Goal: Task Accomplishment & Management: Use online tool/utility

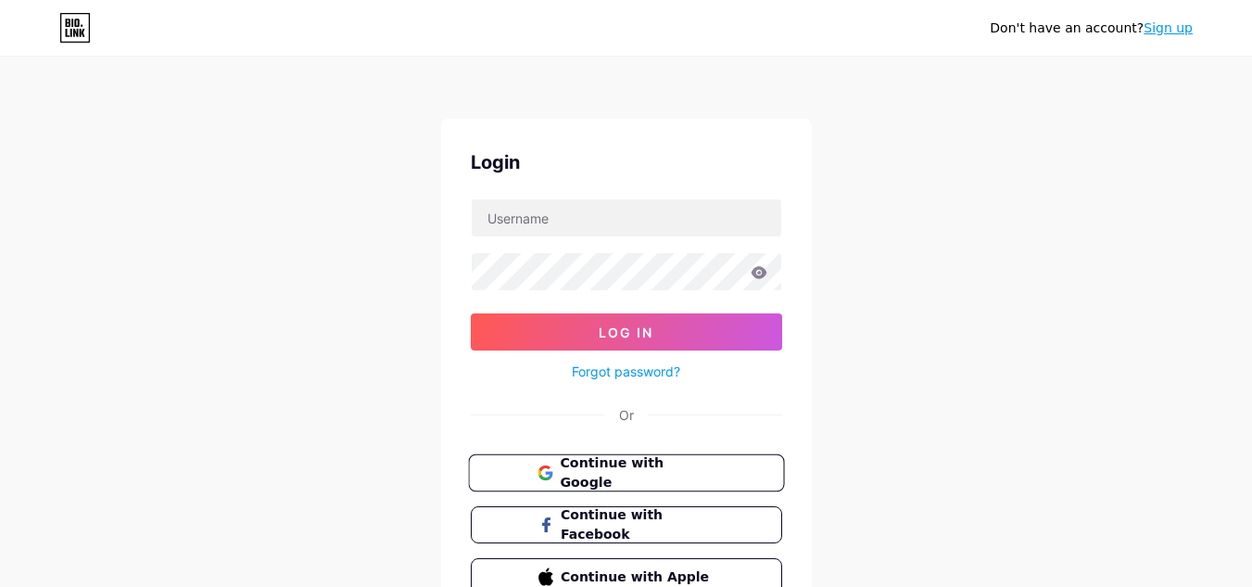
click at [688, 468] on span "Continue with Google" at bounding box center [637, 473] width 155 height 40
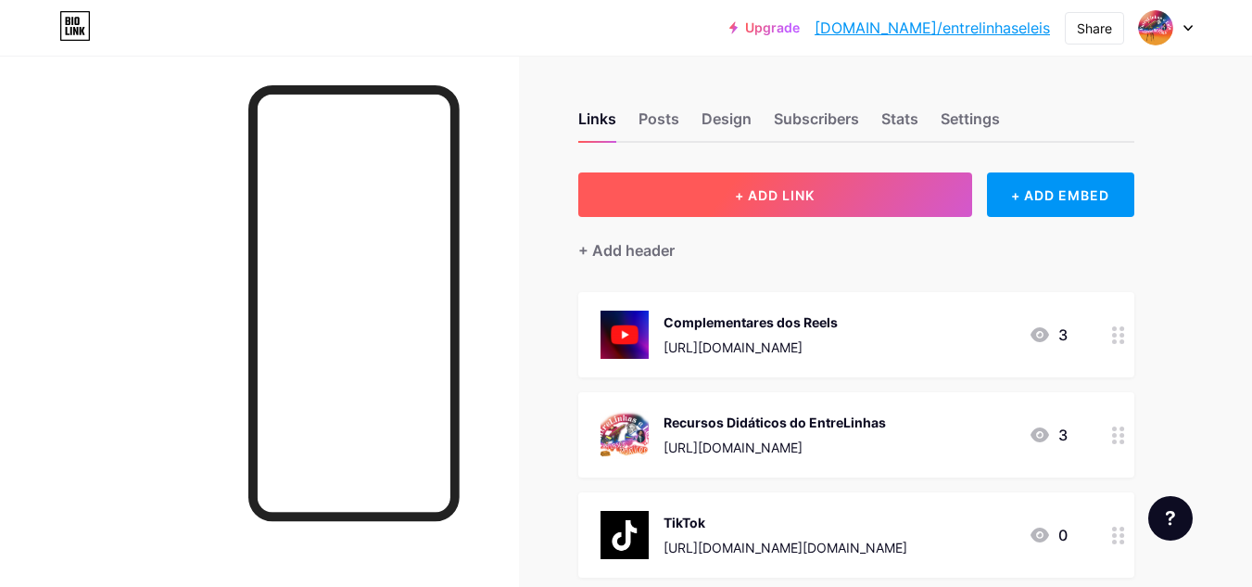
click at [826, 201] on button "+ ADD LINK" at bounding box center [775, 194] width 394 height 44
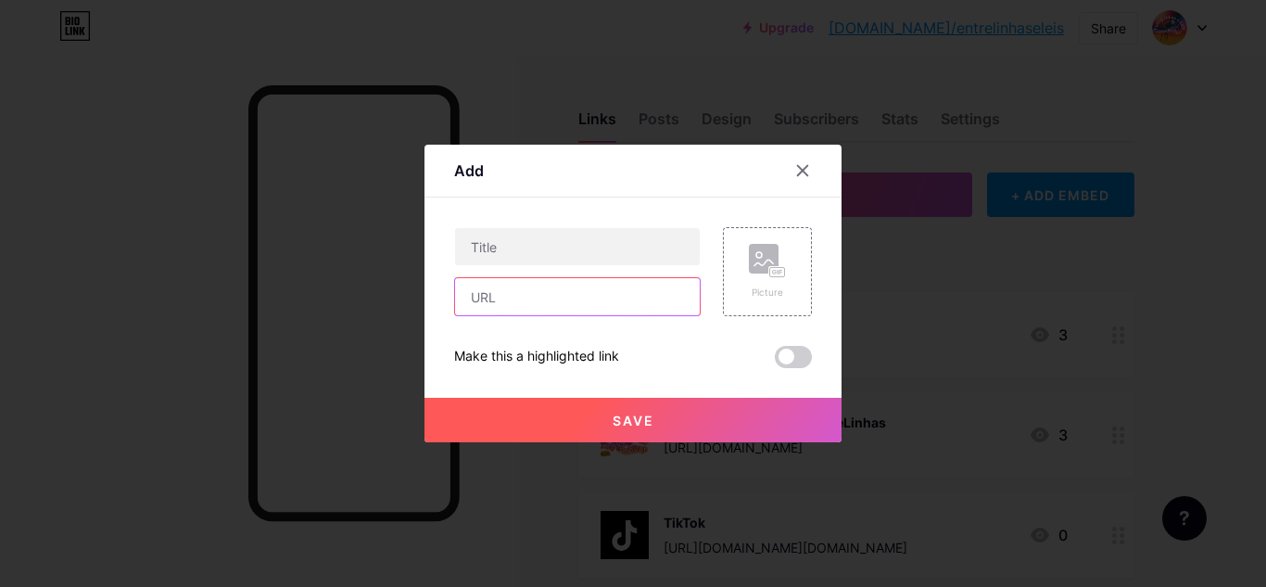
click at [603, 304] on input "text" at bounding box center [577, 296] width 245 height 37
paste input "[URL][DOMAIN_NAME]"
type input "[URL][DOMAIN_NAME]"
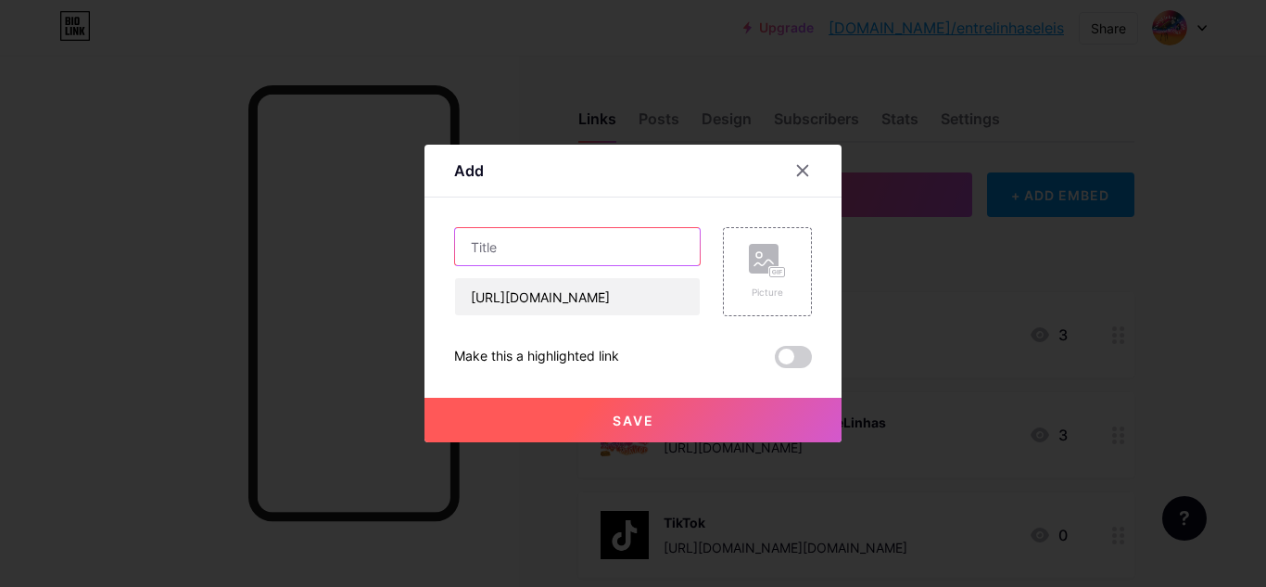
click at [585, 230] on input "text" at bounding box center [577, 246] width 245 height 37
type input "Apoie a divulgação científica - [DOMAIN_NAME]"
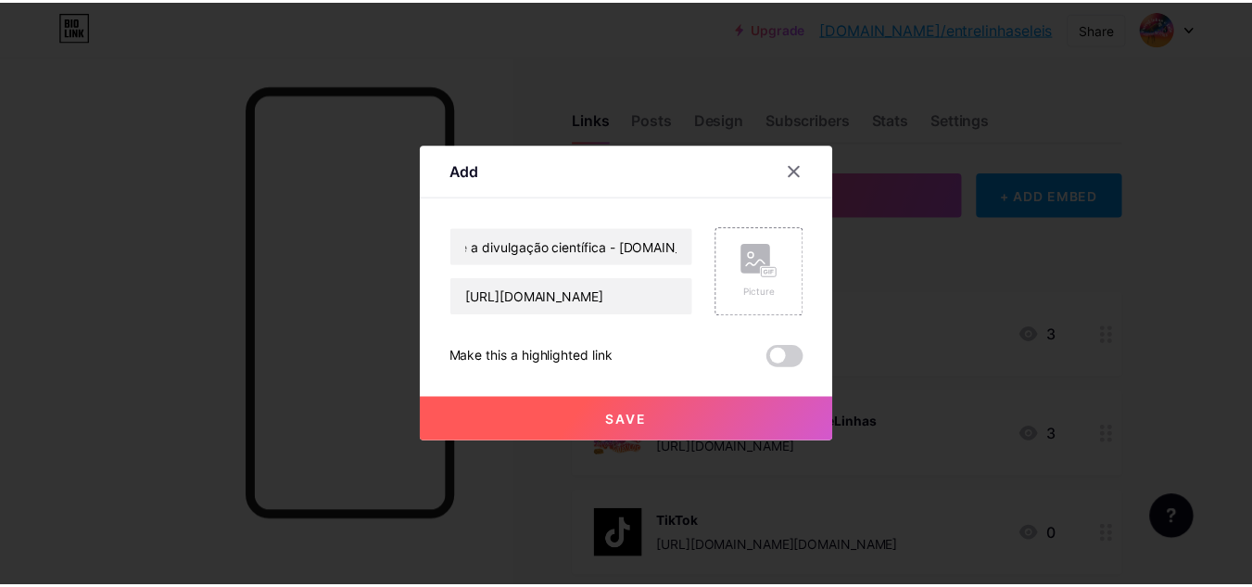
scroll to position [0, 0]
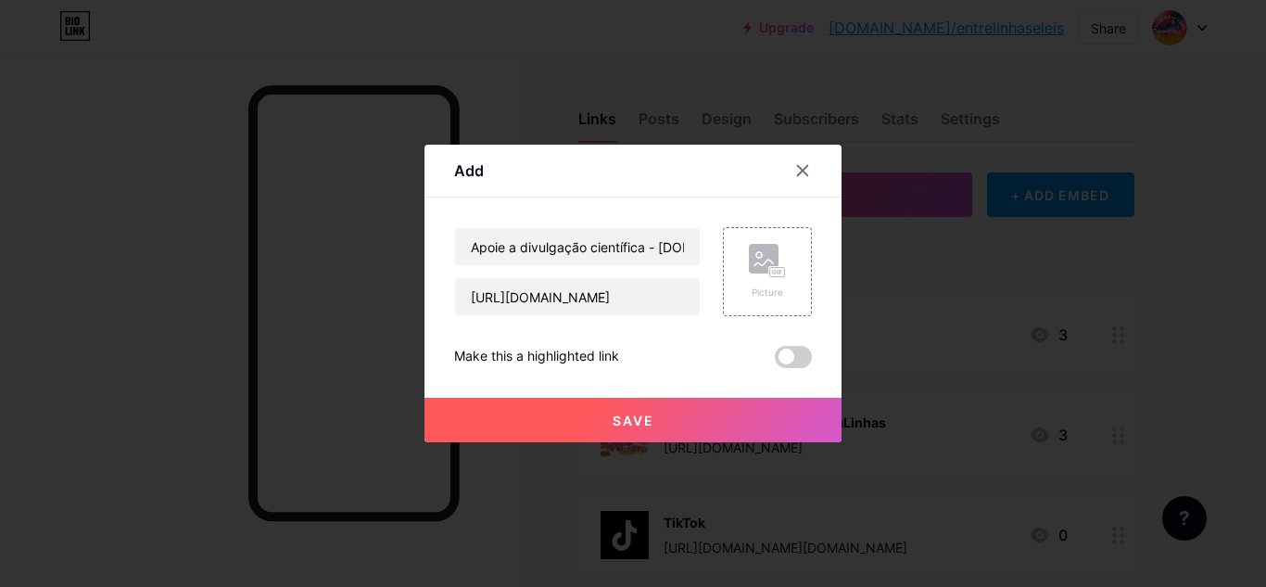
click at [741, 419] on button "Save" at bounding box center [632, 420] width 417 height 44
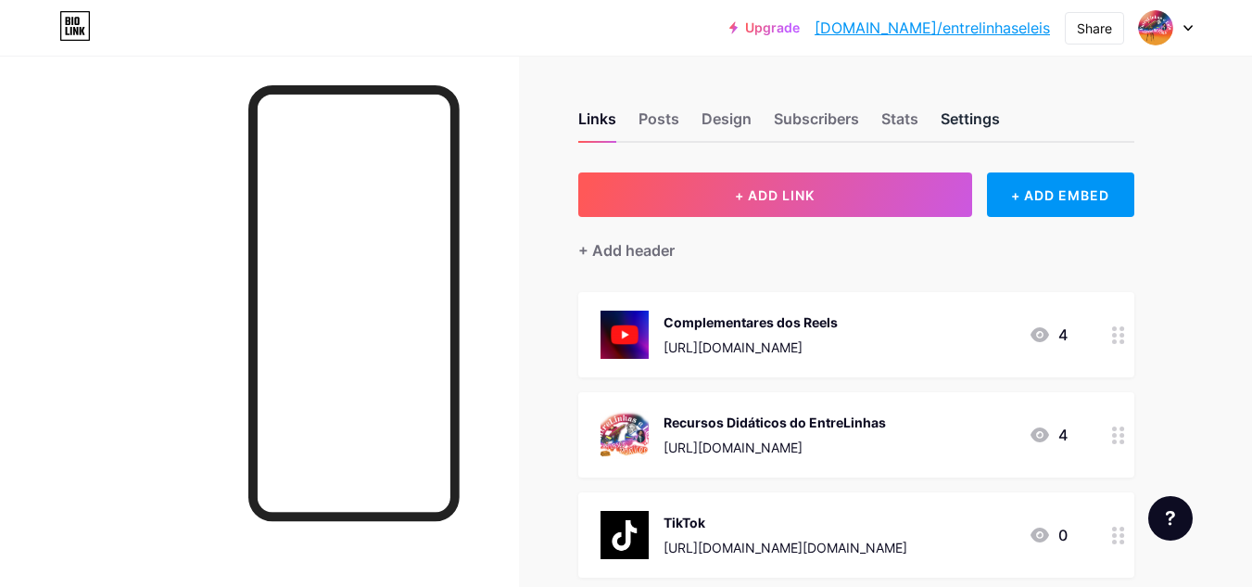
click at [948, 126] on div "Settings" at bounding box center [970, 124] width 59 height 33
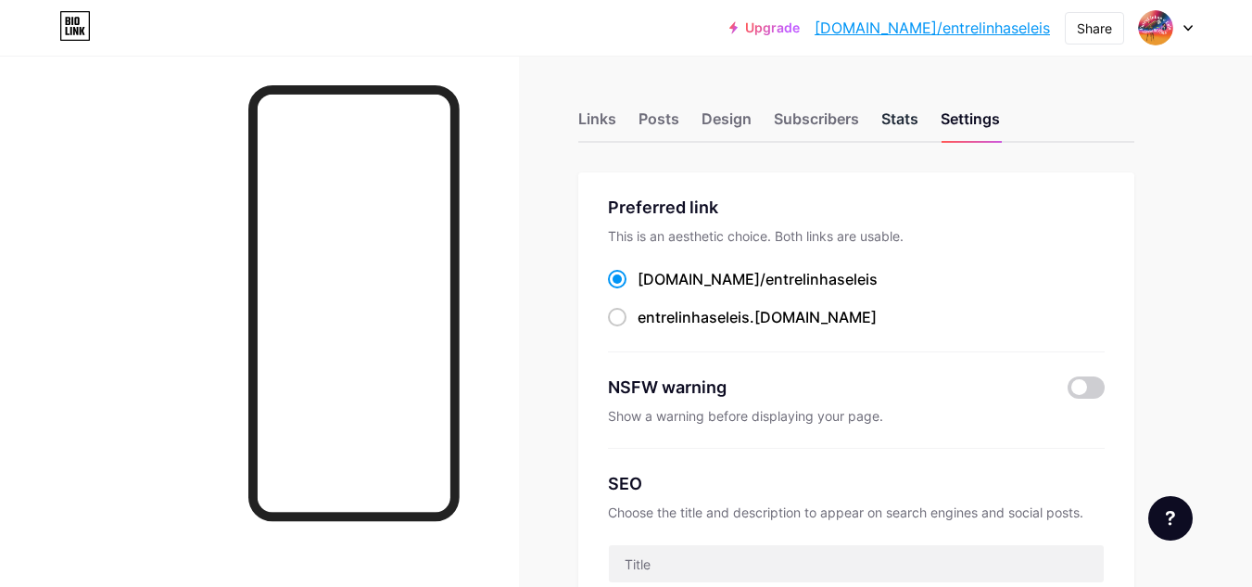
click at [888, 130] on div "Stats" at bounding box center [899, 124] width 37 height 33
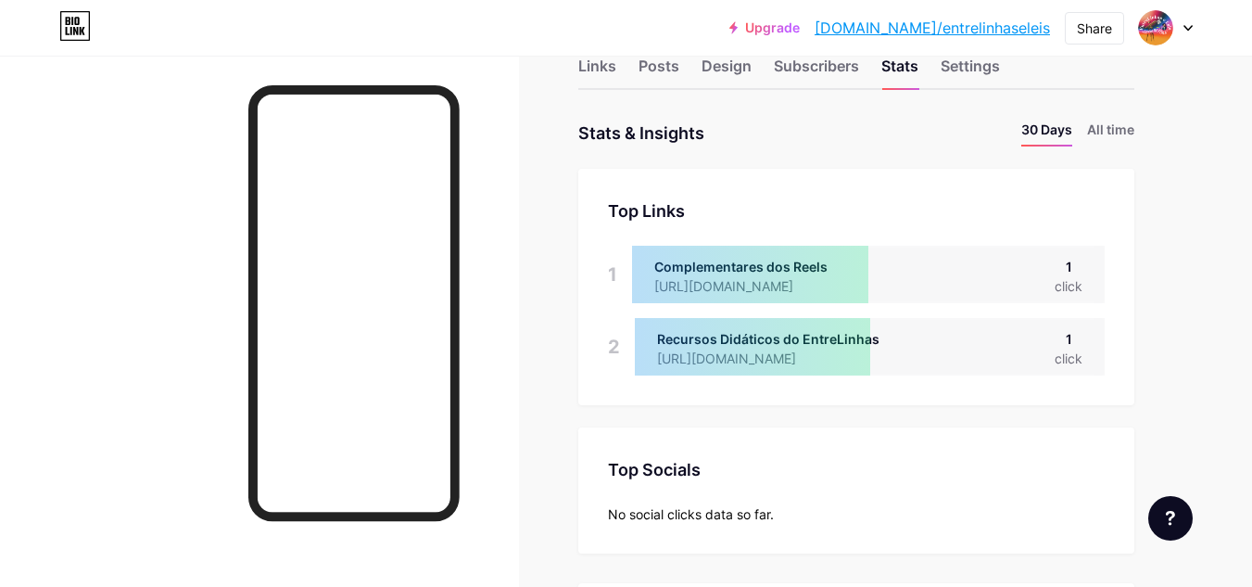
scroll to position [40, 0]
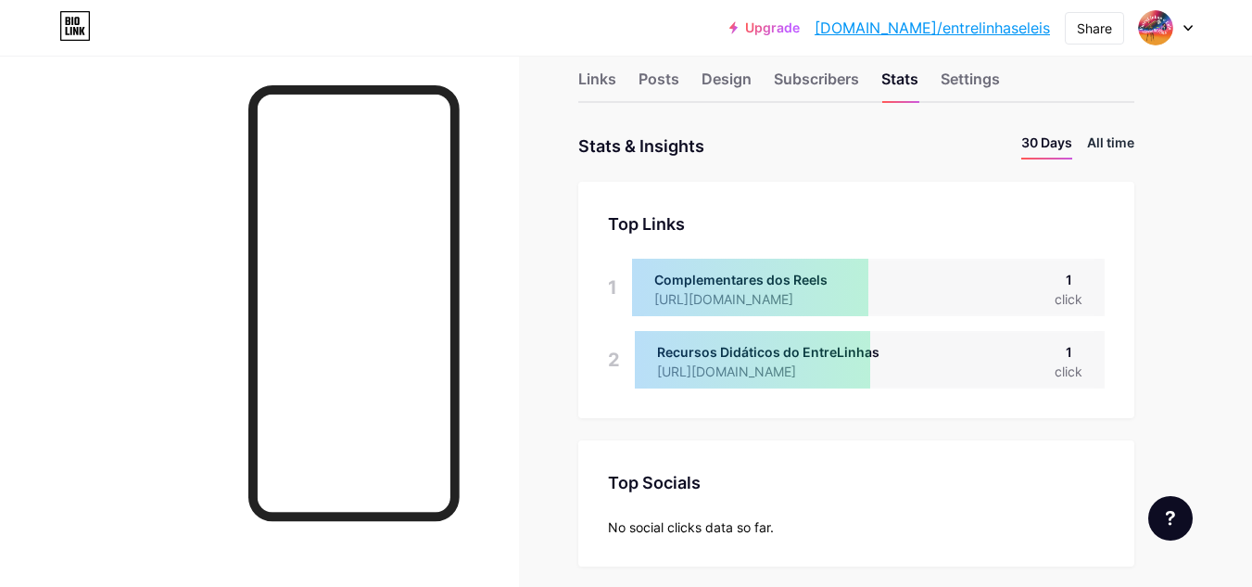
click at [1116, 153] on li "All time" at bounding box center [1110, 146] width 47 height 27
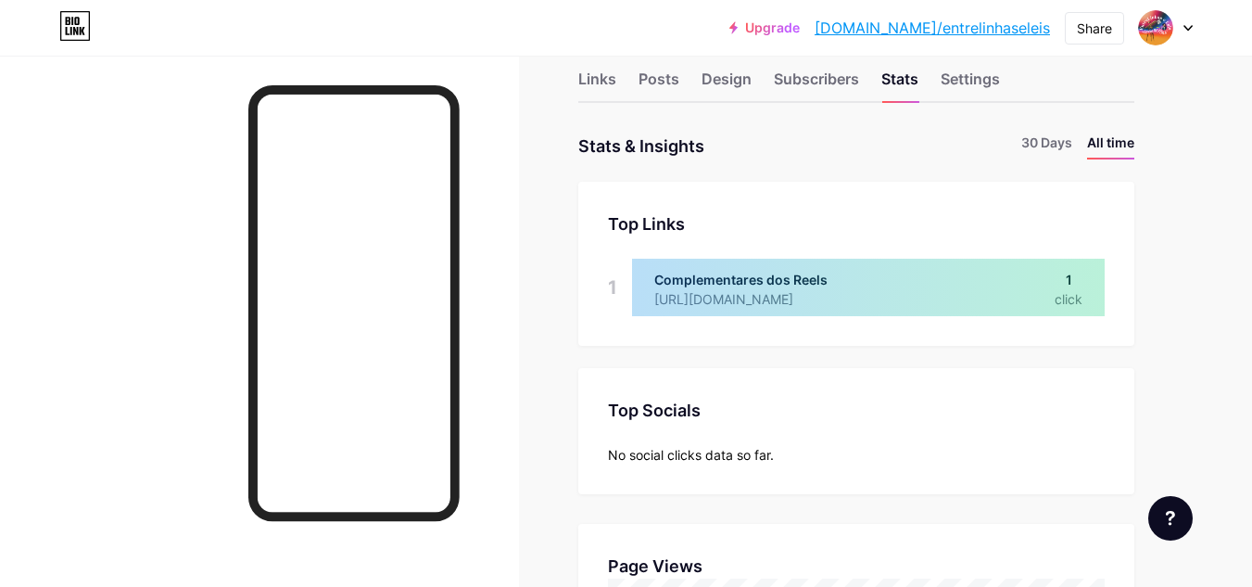
scroll to position [587, 1252]
click at [1092, 283] on div at bounding box center [868, 287] width 473 height 57
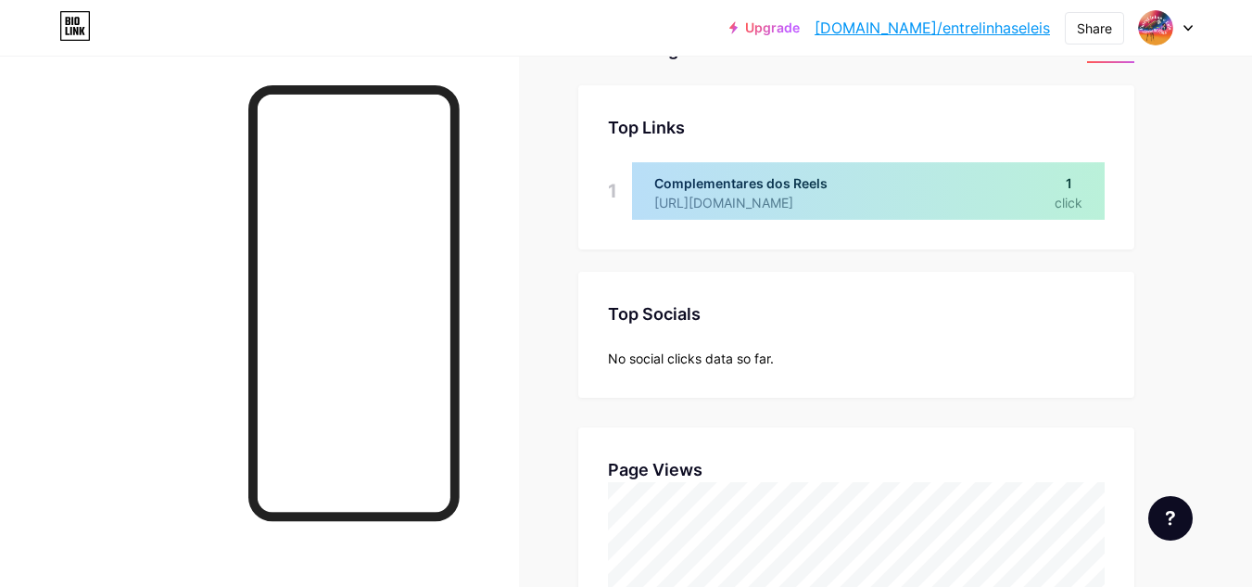
scroll to position [0, 0]
